Goal: Transaction & Acquisition: Purchase product/service

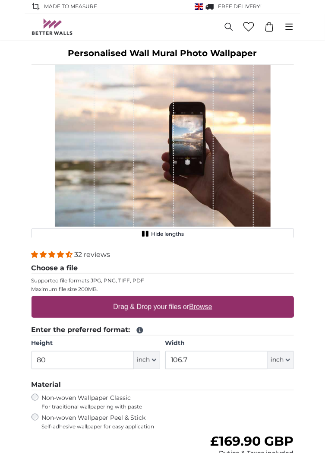
click at [205, 306] on u "Browse" at bounding box center [200, 306] width 23 height 7
click at [205, 299] on input "Drag & Drop your files or Browse" at bounding box center [163, 297] width 262 height 3
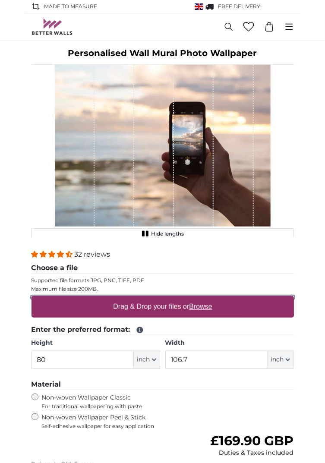
type input "**********"
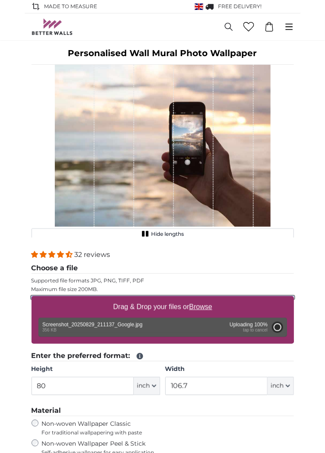
type input "18.9"
type input "37.8"
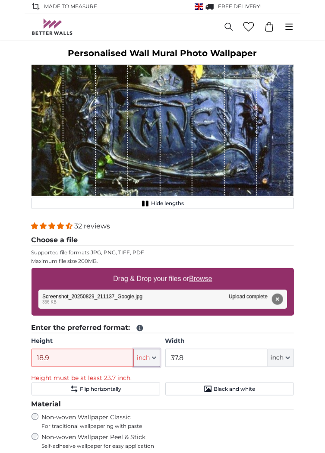
click at [151, 357] on button "inch" at bounding box center [147, 358] width 26 height 18
click at [136, 382] on link "Centimeter (cm)" at bounding box center [147, 381] width 76 height 16
type input "48"
type input "96"
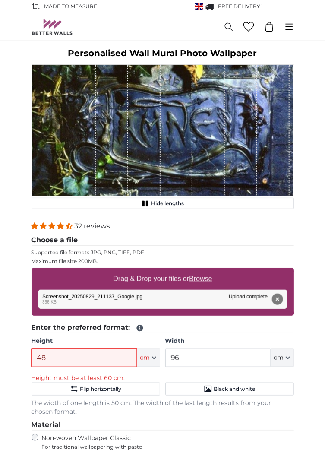
click at [51, 359] on input "48" at bounding box center [84, 358] width 105 height 18
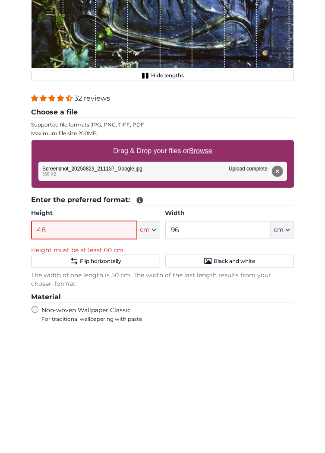
scroll to position [57, 0]
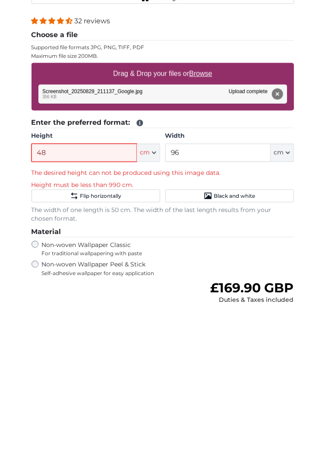
type input "4"
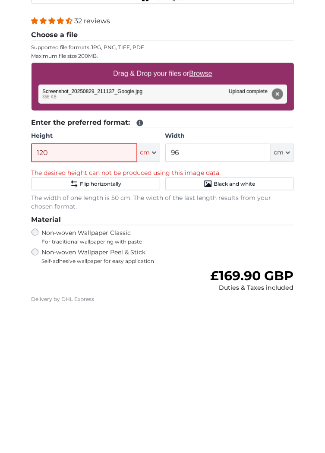
type input "120"
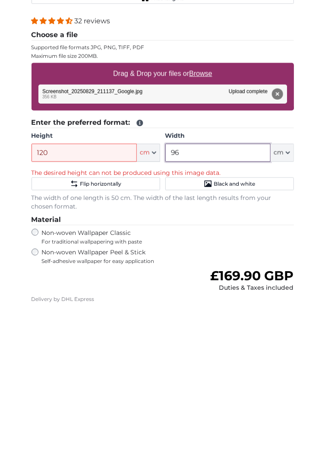
click at [201, 299] on input "96" at bounding box center [217, 301] width 105 height 18
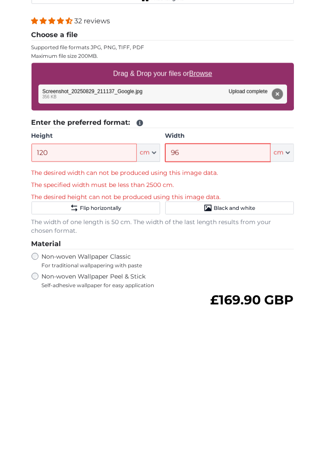
type input "9"
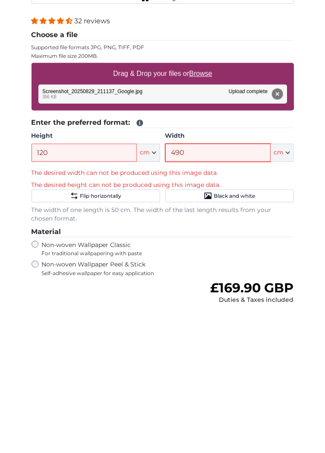
type input "490"
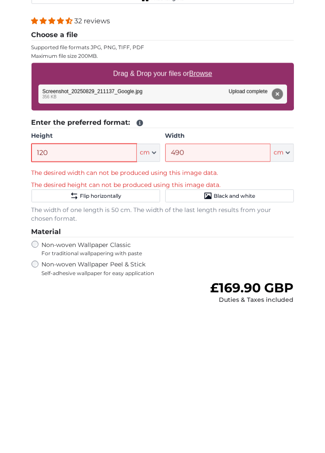
click at [63, 297] on input "120" at bounding box center [84, 301] width 105 height 18
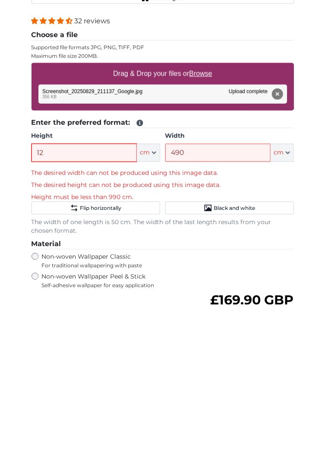
type input "1"
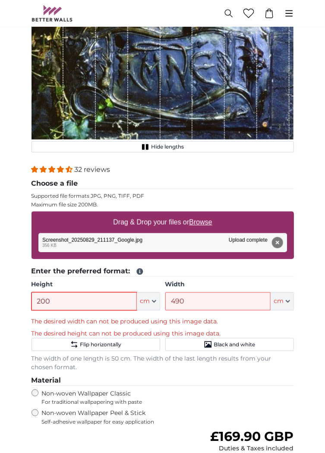
click at [81, 302] on input "200" at bounding box center [84, 301] width 105 height 18
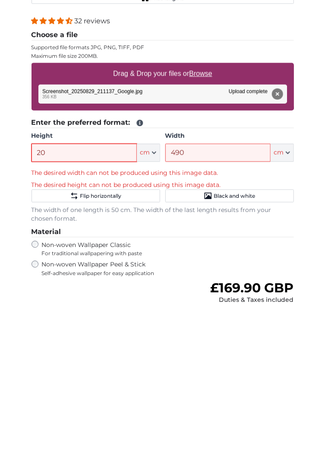
type input "2"
type input "1"
type input "300"
